Goal: Navigation & Orientation: Understand site structure

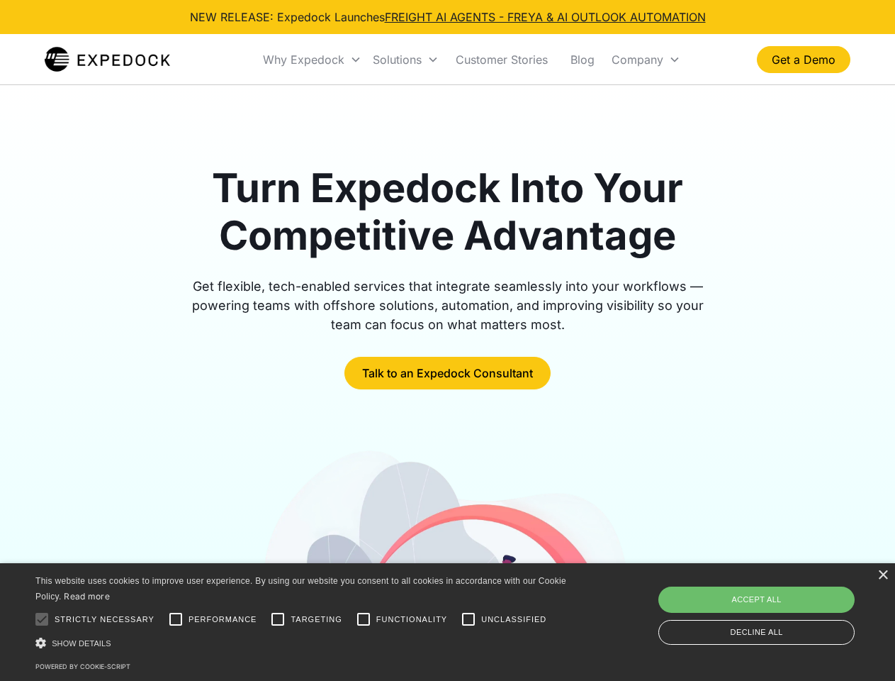
click at [313, 60] on div "Why Expedock" at bounding box center [304, 59] width 82 height 14
click at [406, 60] on div "Solutions" at bounding box center [397, 59] width 49 height 14
click at [646, 60] on div "Company" at bounding box center [638, 59] width 52 height 14
click at [883, 575] on div "×" at bounding box center [883, 575] width 11 height 11
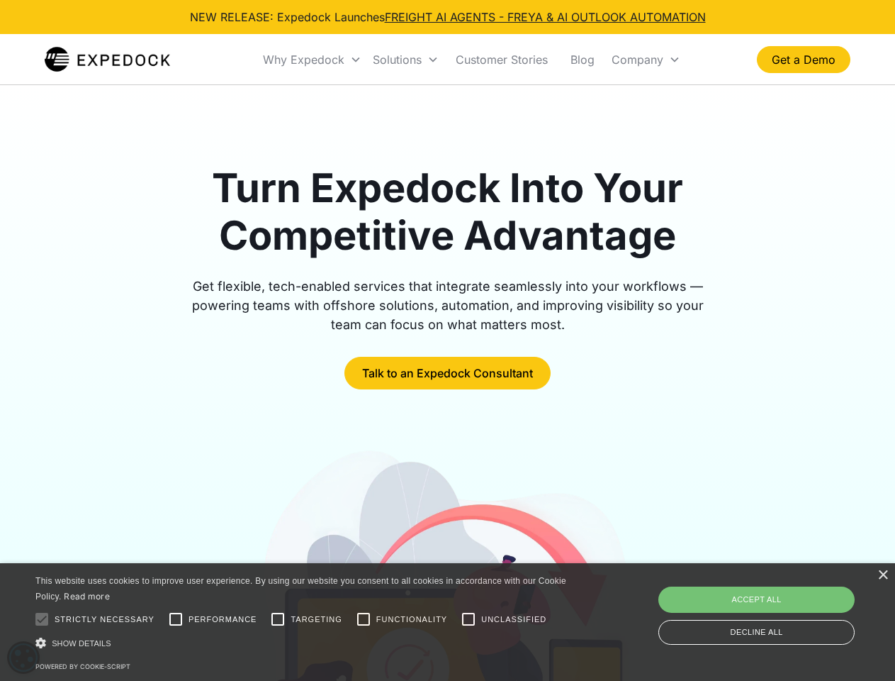
click at [42, 619] on div at bounding box center [42, 619] width 28 height 28
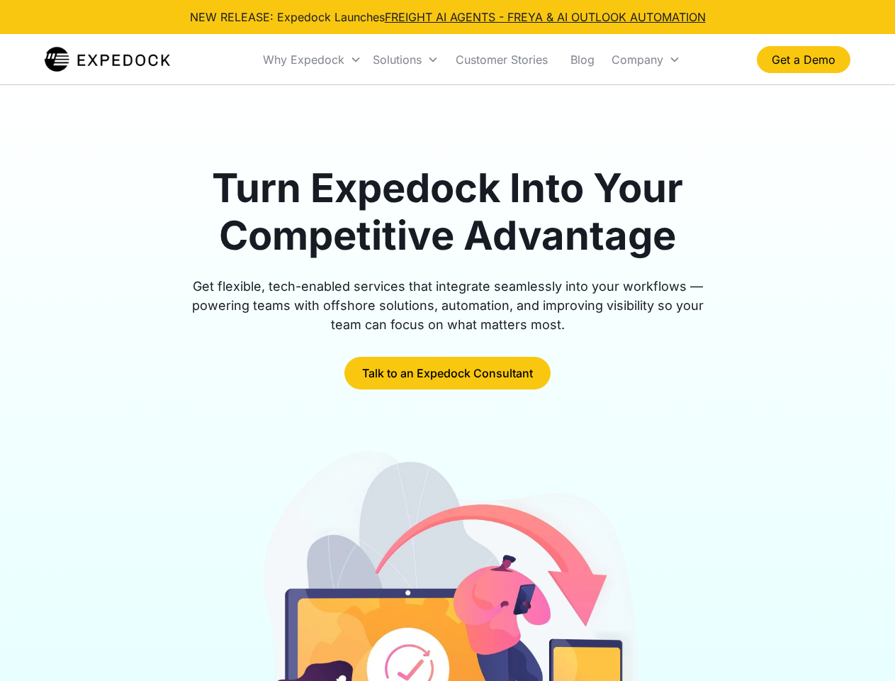
click at [176, 619] on div at bounding box center [448, 638] width 806 height 384
click at [278, 619] on img at bounding box center [448, 638] width 388 height 384
click at [364, 619] on img at bounding box center [448, 638] width 388 height 384
click at [469, 619] on img at bounding box center [448, 638] width 388 height 384
click at [303, 642] on img at bounding box center [448, 638] width 388 height 384
